Goal: Task Accomplishment & Management: Use online tool/utility

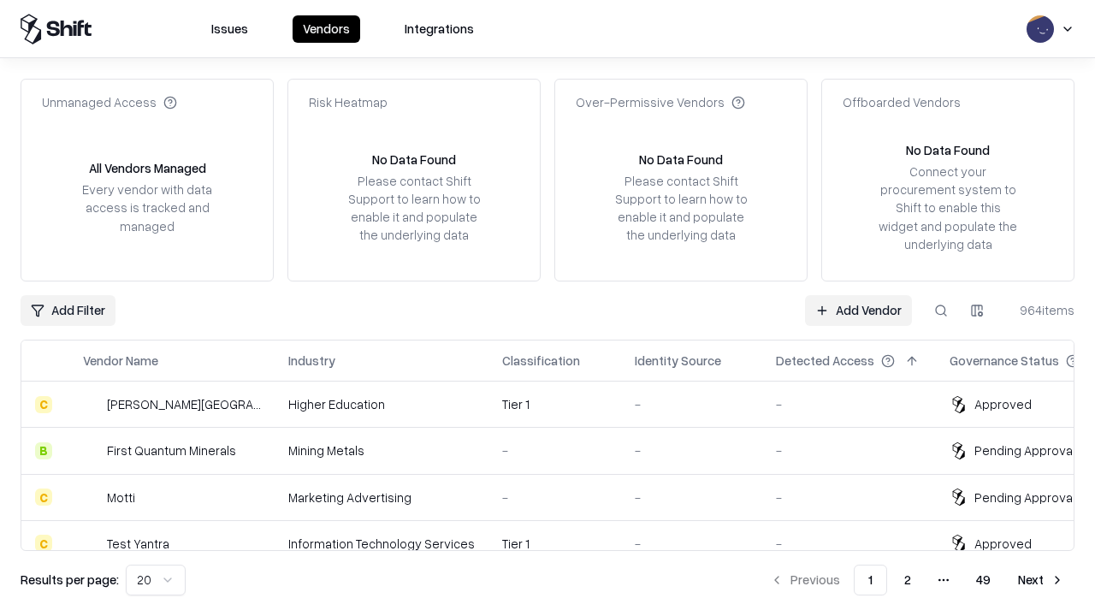
click at [858, 310] on link "Add Vendor" at bounding box center [858, 310] width 107 height 31
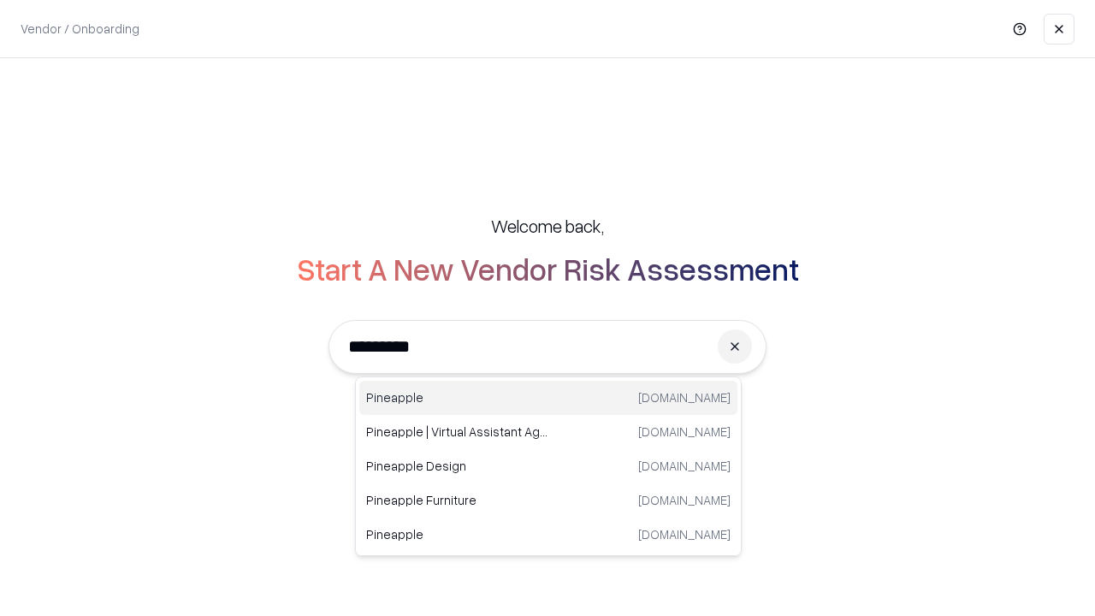
click at [548, 398] on div "Pineapple [DOMAIN_NAME]" at bounding box center [548, 398] width 378 height 34
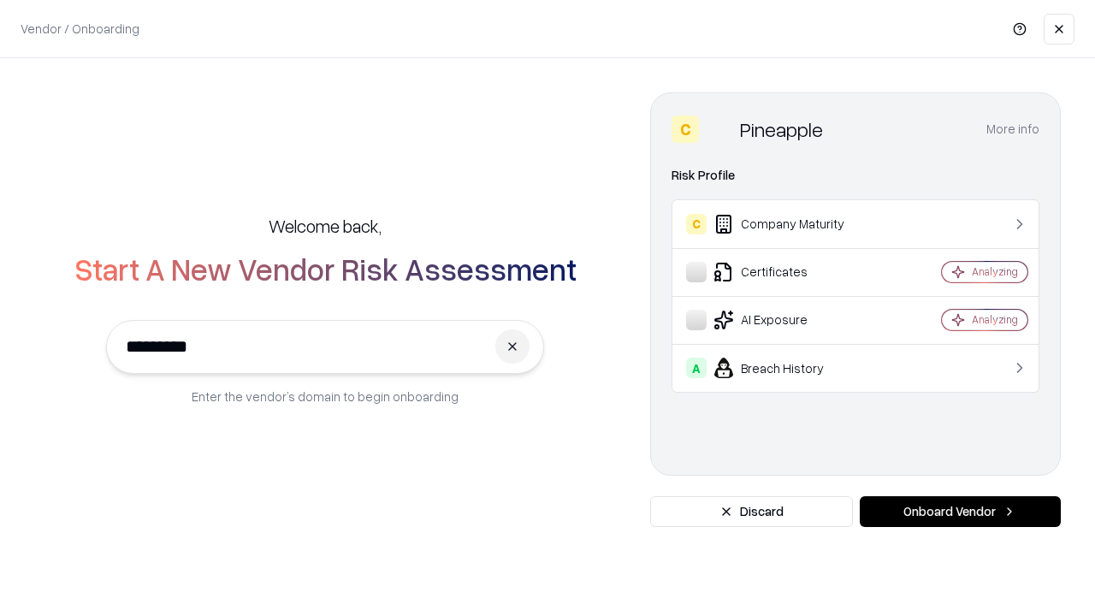
type input "*********"
click at [960, 512] on button "Onboard Vendor" at bounding box center [960, 511] width 201 height 31
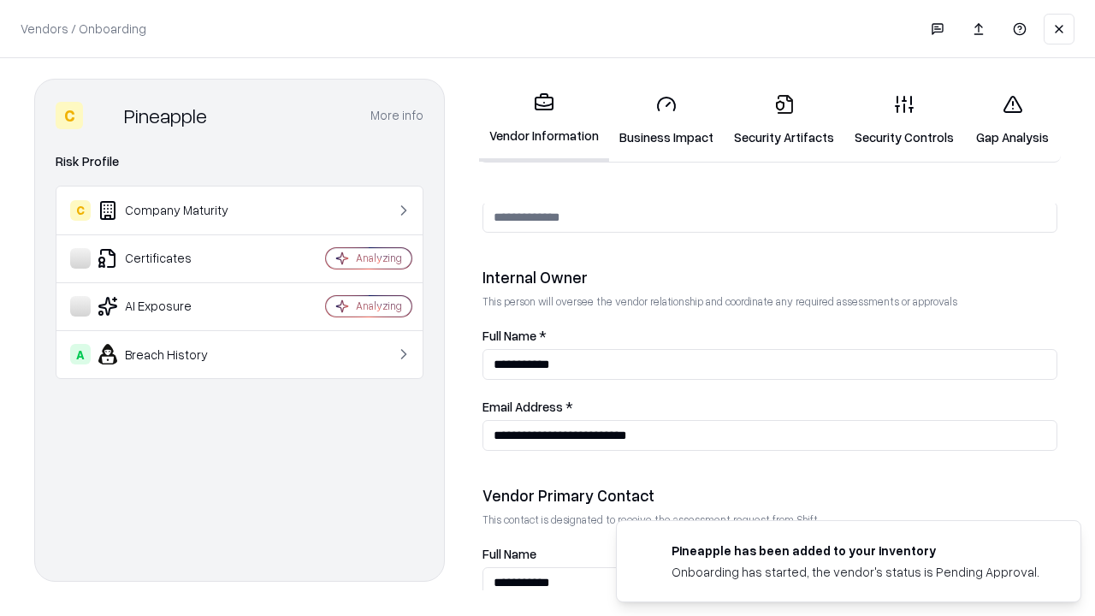
scroll to position [886, 0]
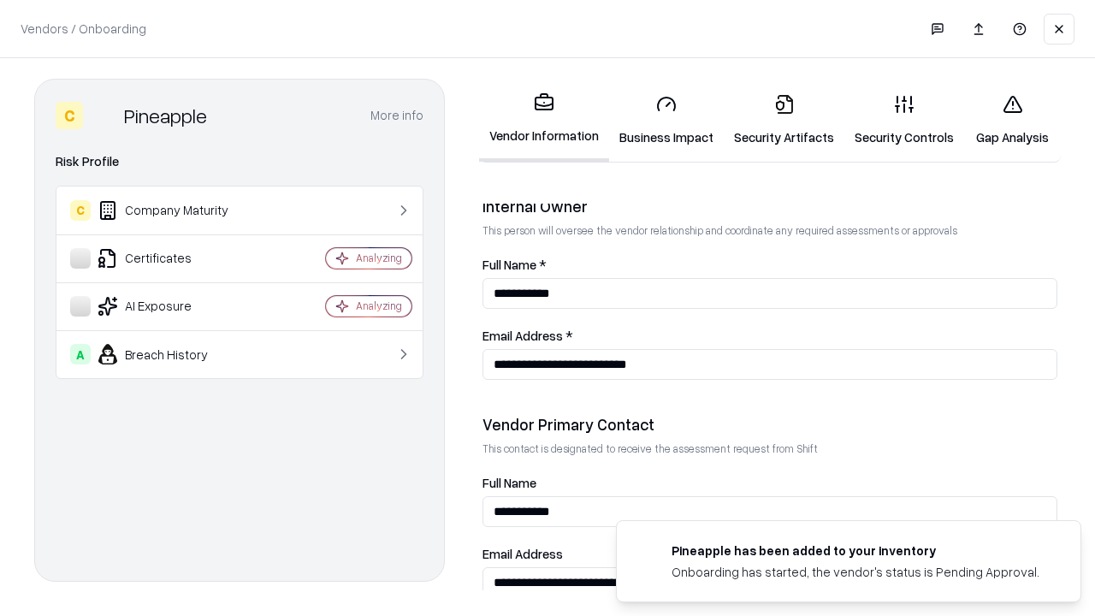
click at [784, 120] on link "Security Artifacts" at bounding box center [784, 120] width 121 height 80
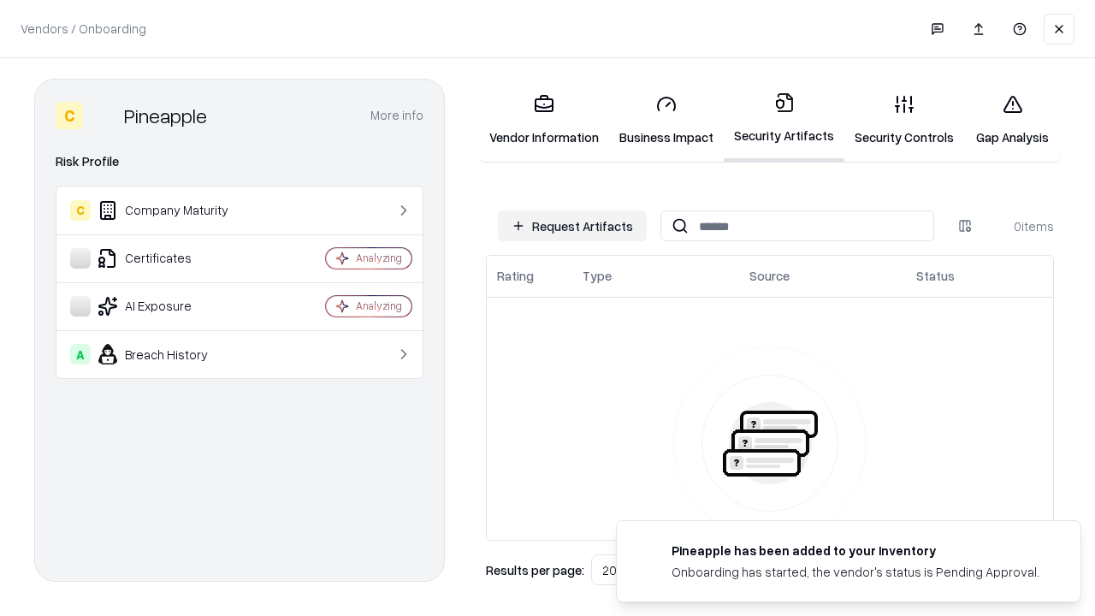
click at [572, 226] on button "Request Artifacts" at bounding box center [572, 225] width 149 height 31
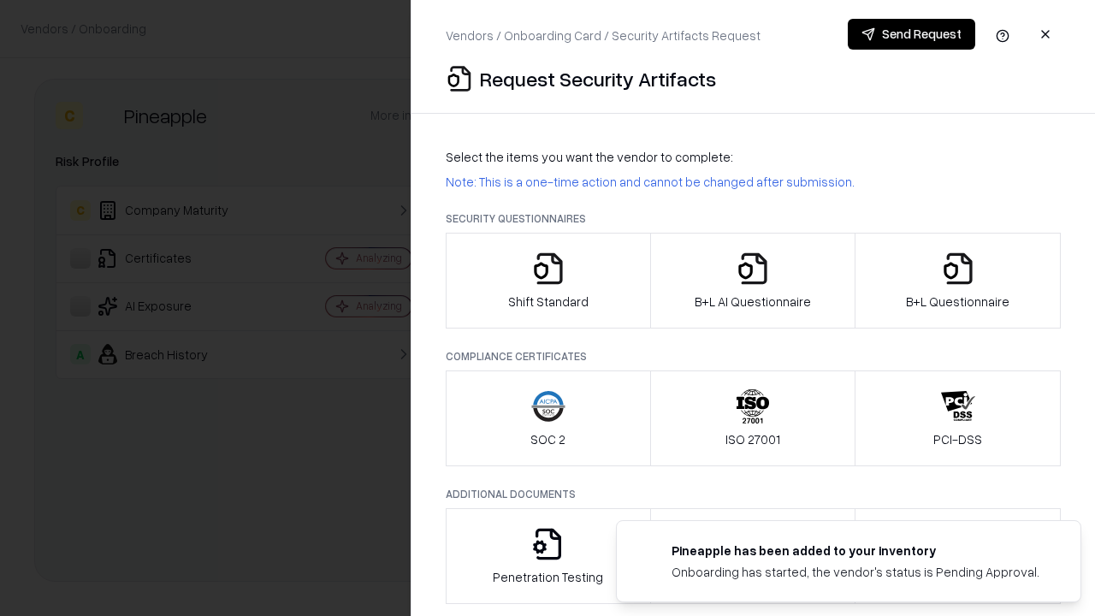
click at [957, 281] on icon "button" at bounding box center [958, 269] width 34 height 34
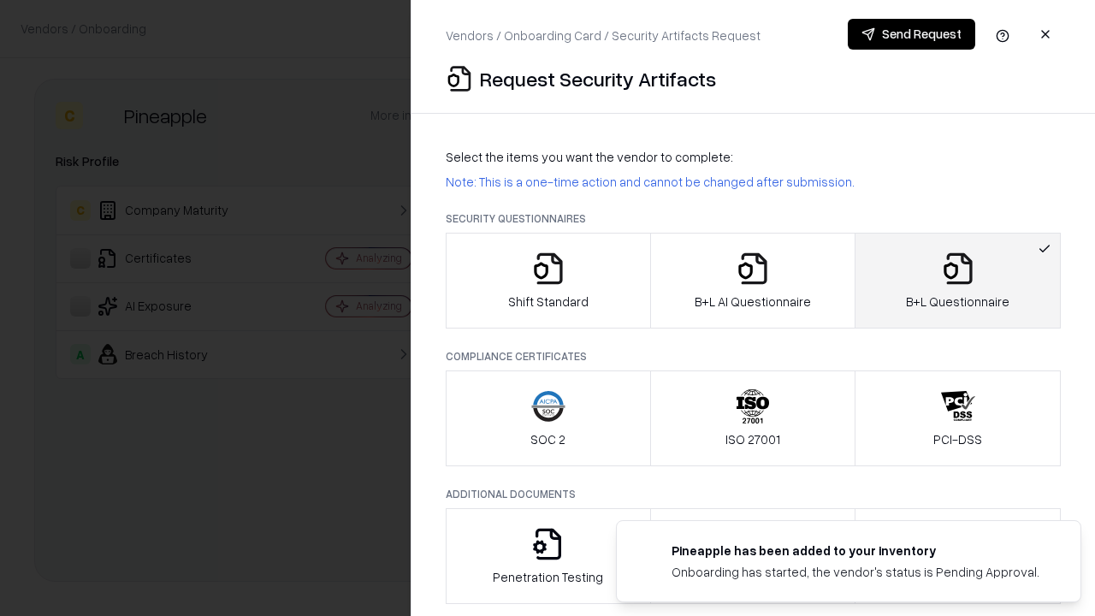
click at [752, 281] on icon "button" at bounding box center [753, 269] width 34 height 34
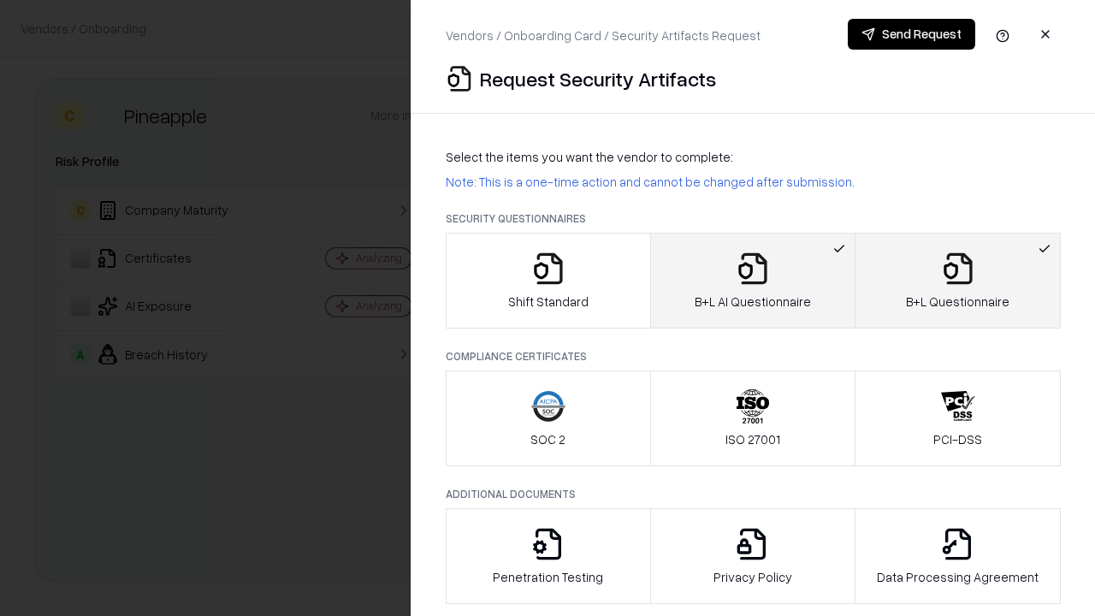
click at [911, 34] on button "Send Request" at bounding box center [911, 34] width 127 height 31
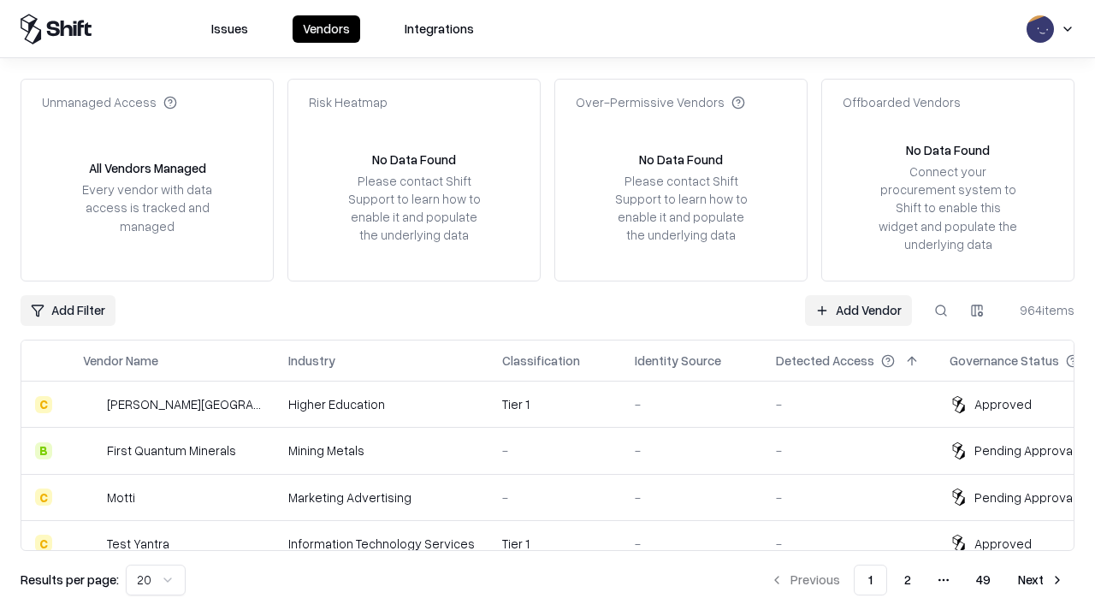
click at [858, 310] on link "Add Vendor" at bounding box center [858, 310] width 107 height 31
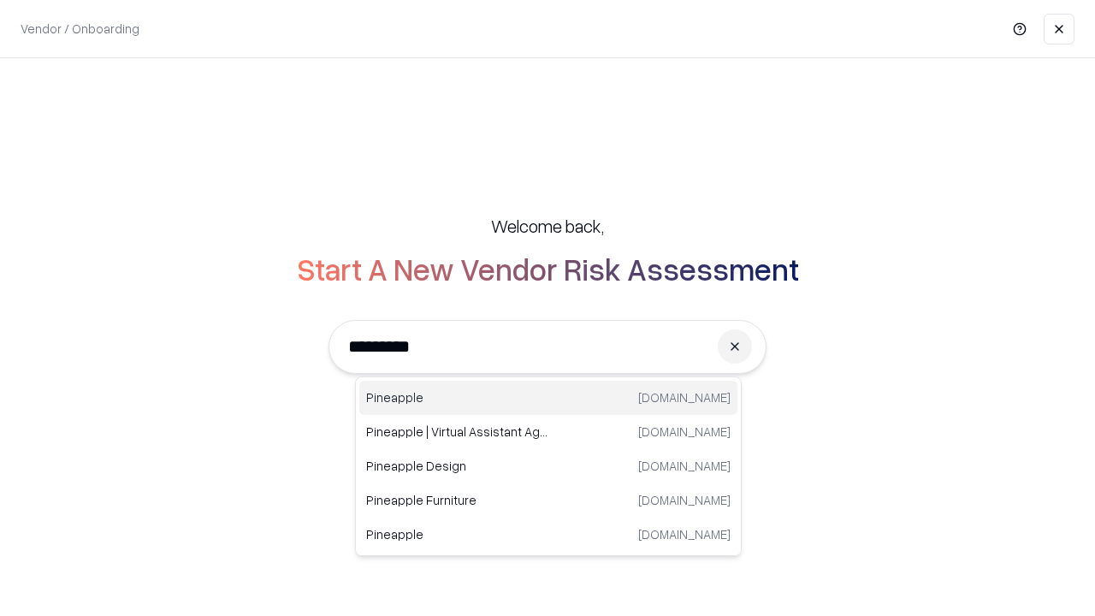
click at [548, 398] on div "Pineapple [DOMAIN_NAME]" at bounding box center [548, 398] width 378 height 34
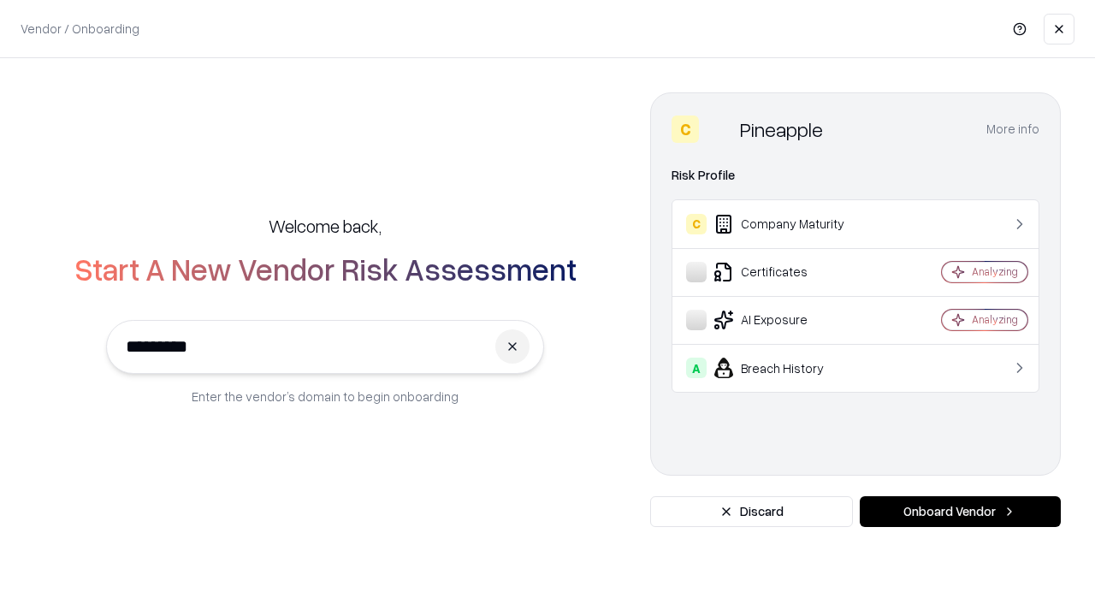
type input "*********"
click at [960, 512] on button "Onboard Vendor" at bounding box center [960, 511] width 201 height 31
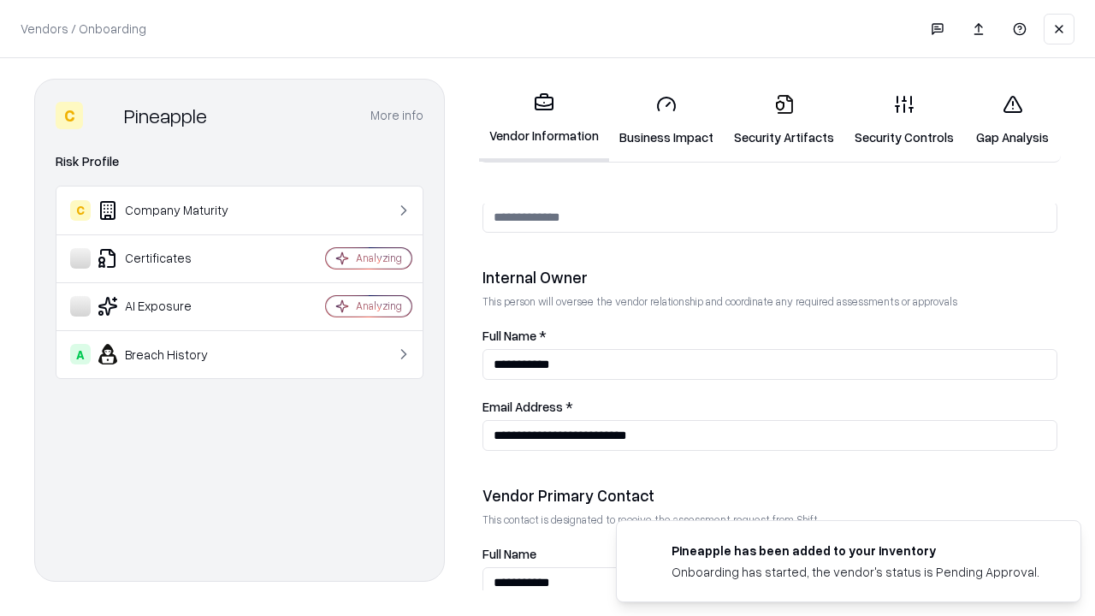
scroll to position [886, 0]
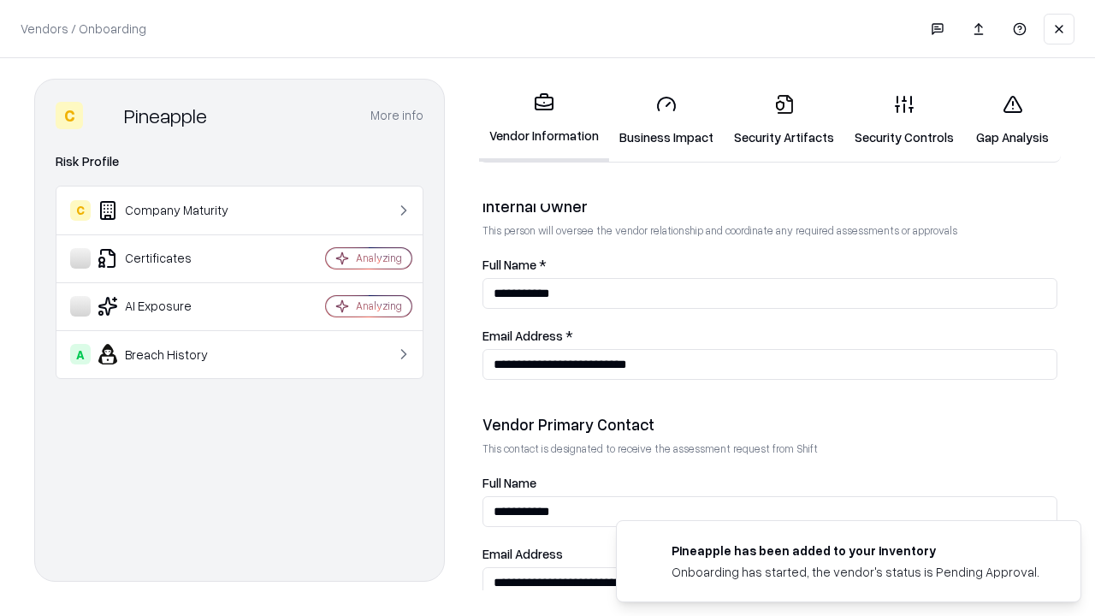
click at [1012, 120] on link "Gap Analysis" at bounding box center [1012, 120] width 97 height 80
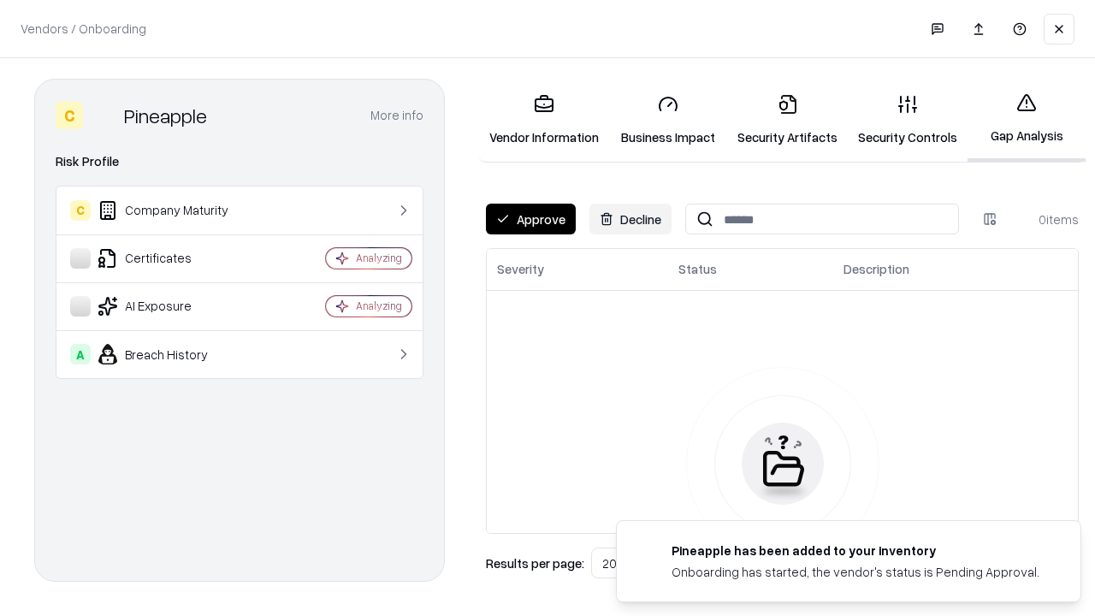
click at [530, 219] on button "Approve" at bounding box center [531, 219] width 90 height 31
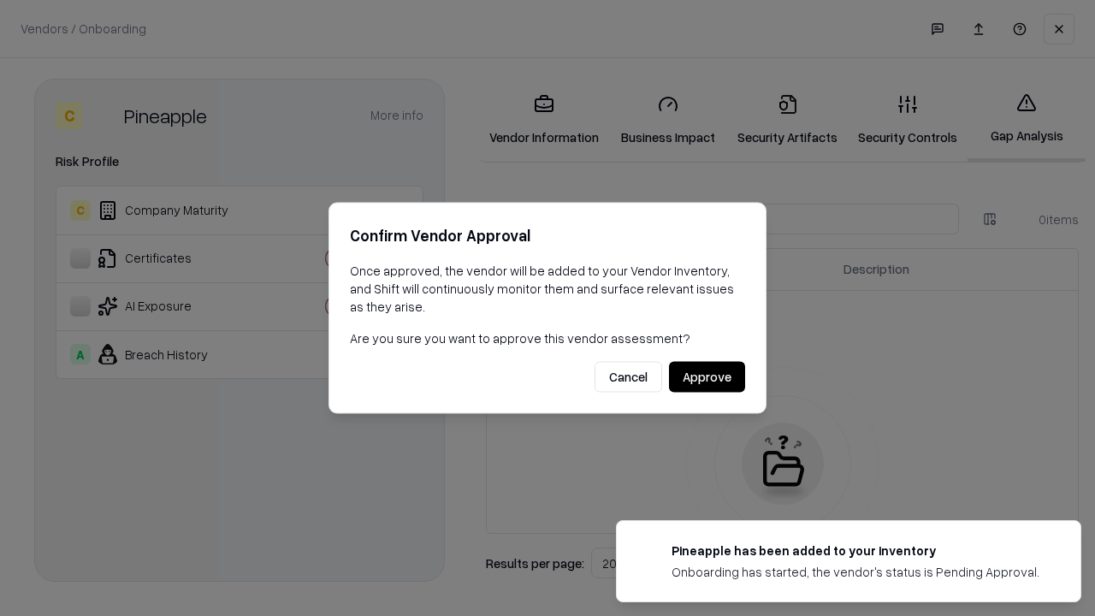
click at [707, 376] on button "Approve" at bounding box center [707, 377] width 76 height 31
